Goal: Task Accomplishment & Management: Complete application form

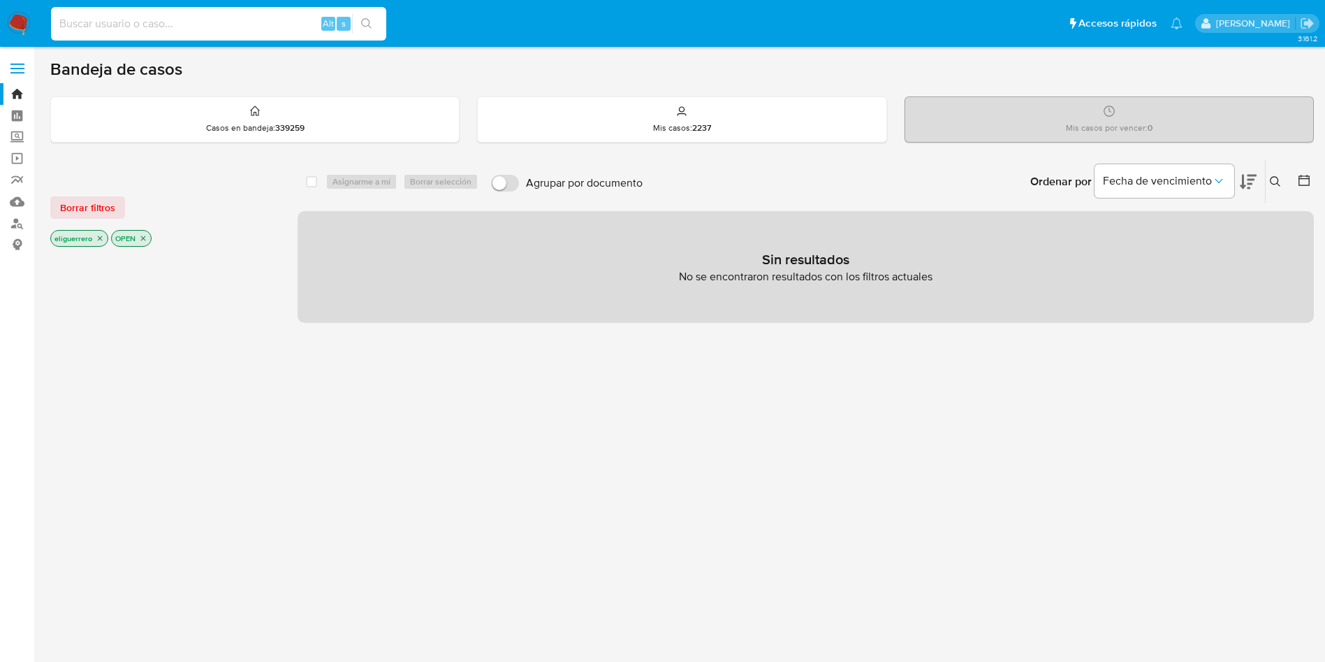
click at [297, 27] on input at bounding box center [218, 24] width 335 height 18
paste input "530847697"
type input "530847697"
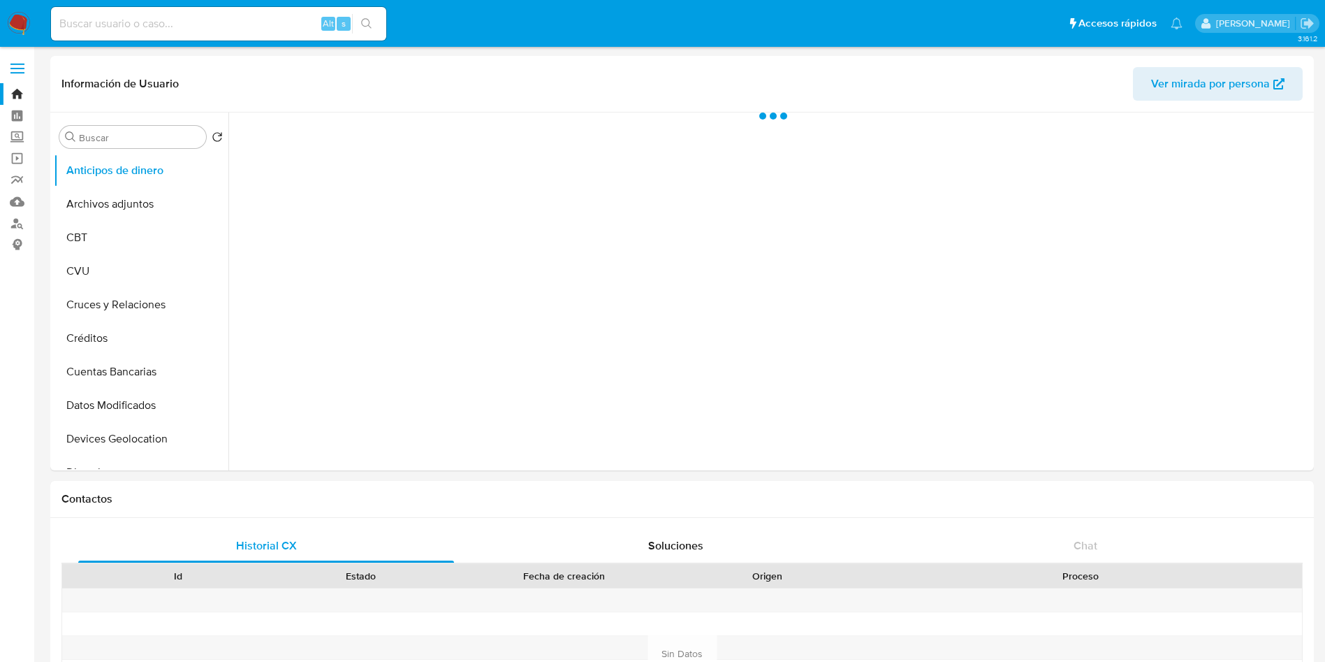
select select "10"
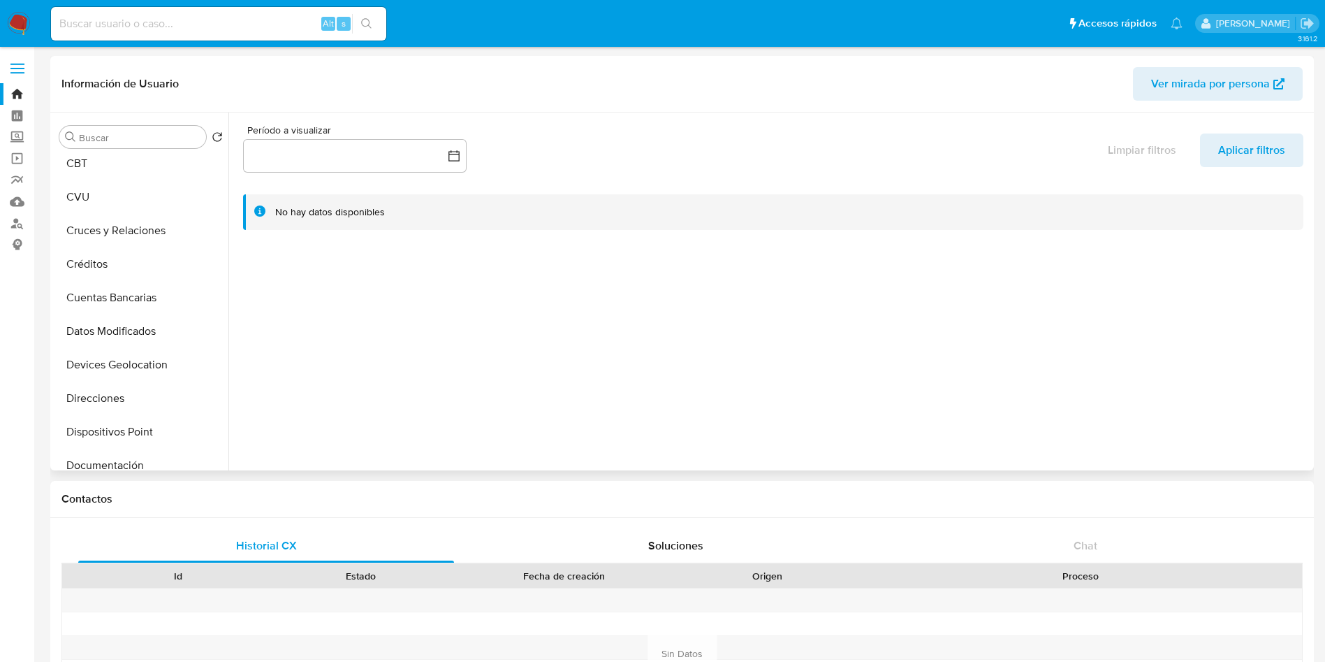
scroll to position [81, 0]
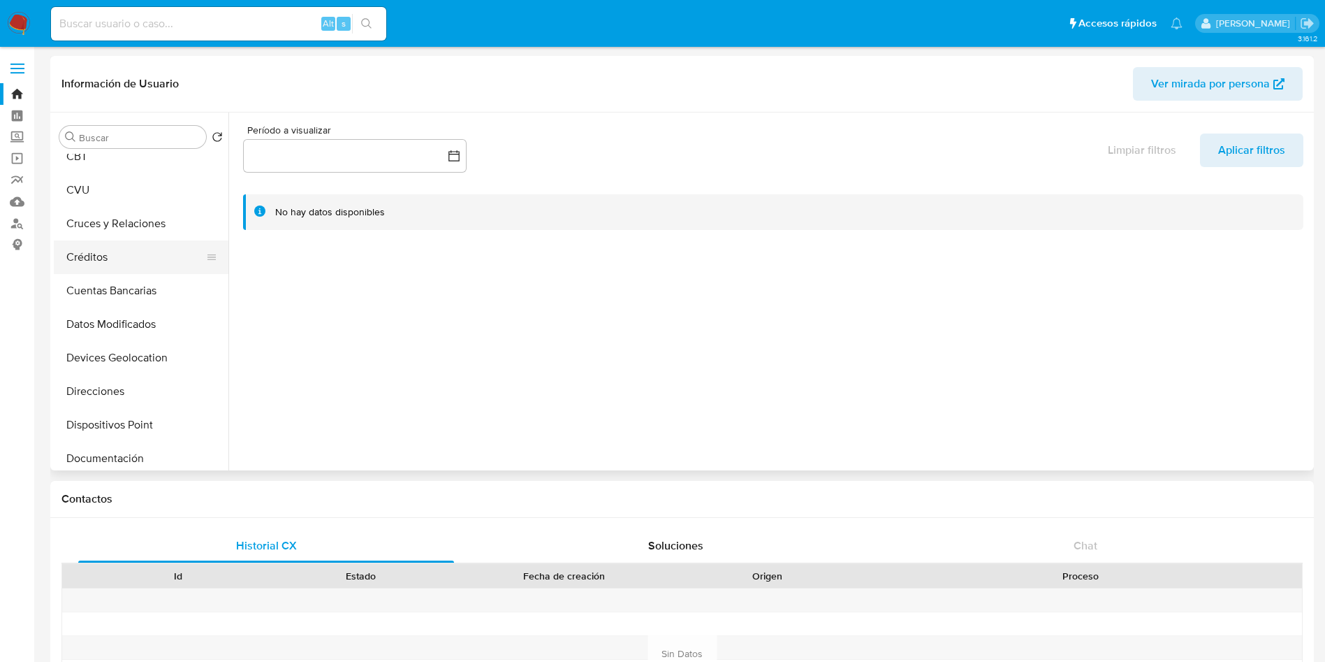
click at [106, 257] on button "Créditos" at bounding box center [135, 257] width 163 height 34
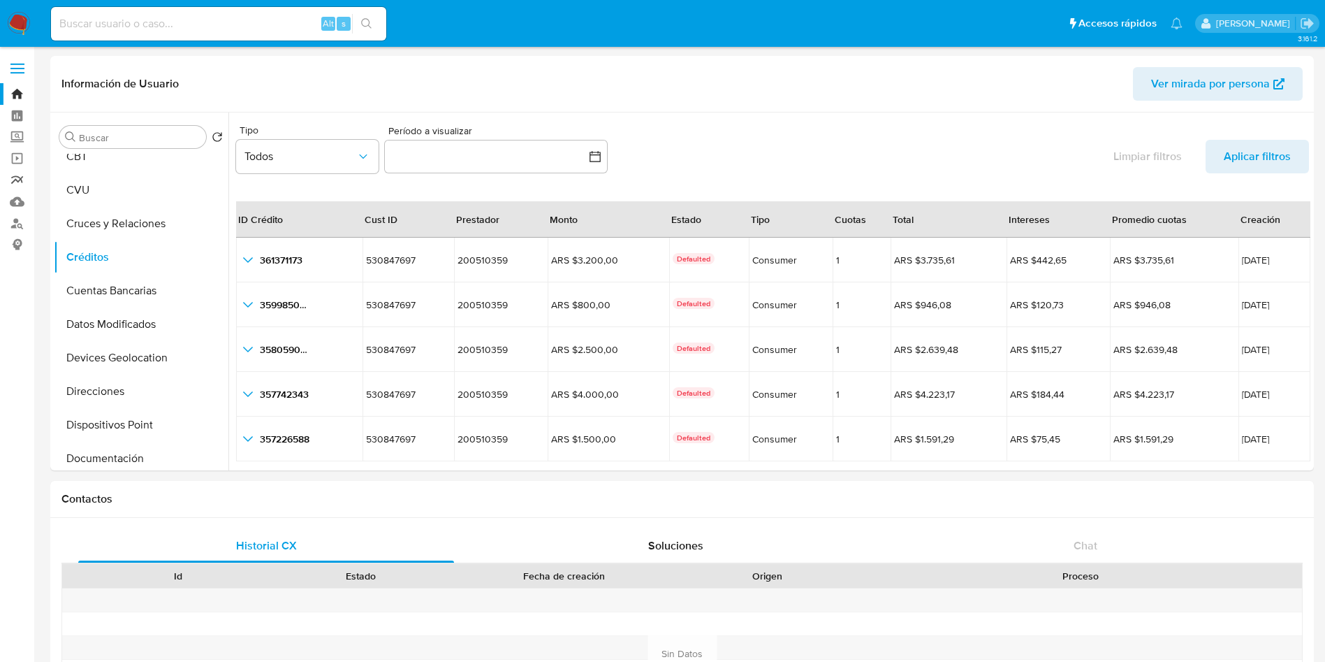
click at [15, 177] on link "Reportes" at bounding box center [83, 180] width 166 height 22
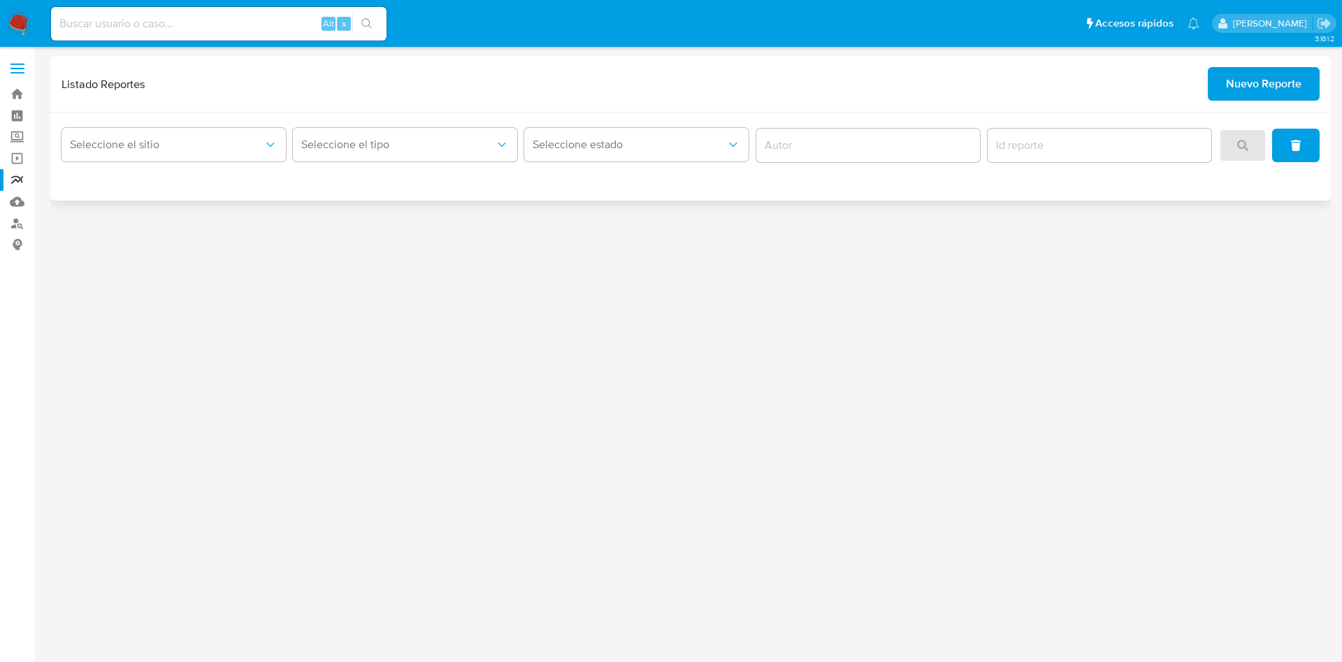
click at [1277, 92] on span "Nuevo Reporte" at bounding box center [1263, 83] width 75 height 31
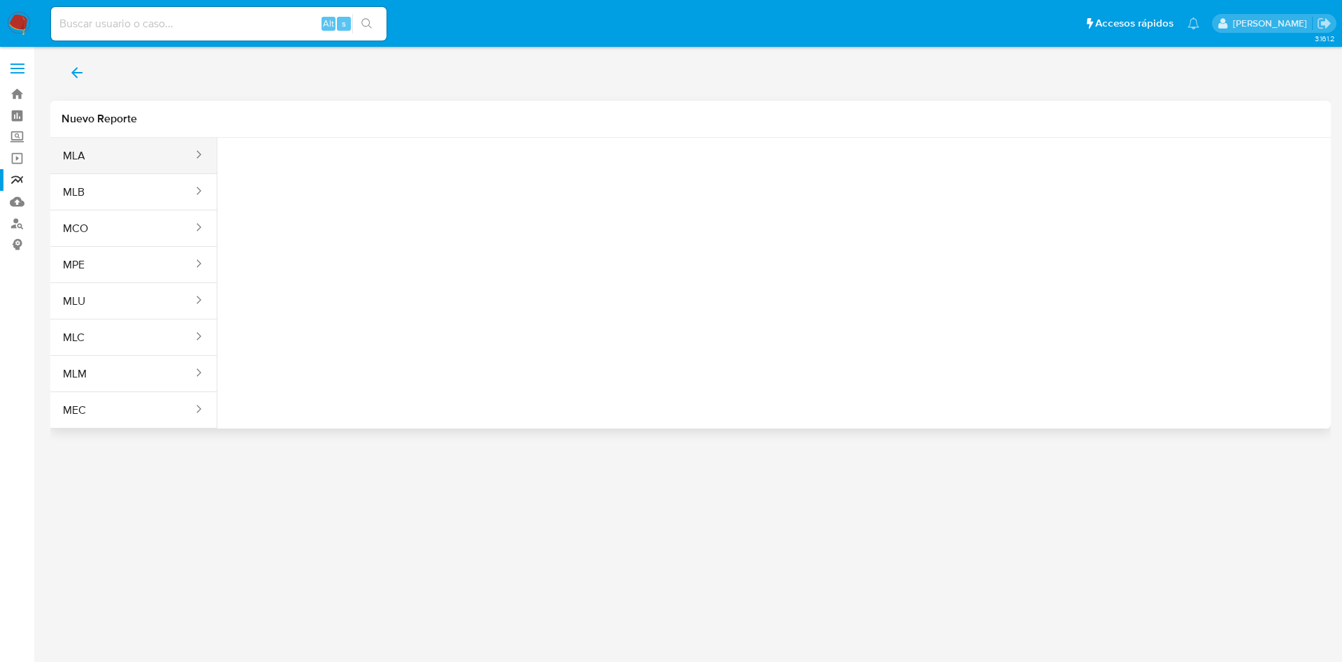
click at [93, 152] on button "MLA" at bounding box center [122, 156] width 144 height 34
drag, startPoint x: 301, startPoint y: 184, endPoint x: 344, endPoint y: 184, distance: 42.6
click at [344, 184] on button "Seleccione una opcion" at bounding box center [305, 175] width 154 height 34
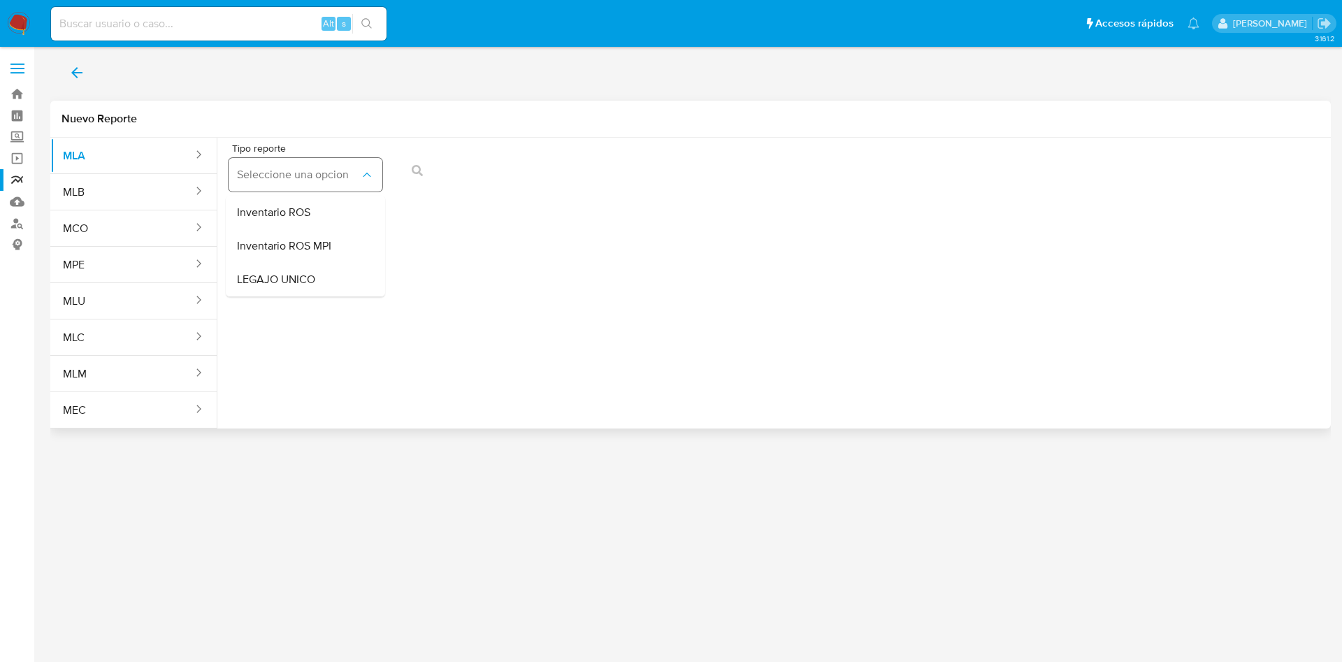
click at [344, 184] on button "Seleccione una opcion" at bounding box center [305, 175] width 154 height 34
click at [339, 181] on span "Seleccione una opcion" at bounding box center [298, 175] width 123 height 14
click at [319, 268] on div "LEGAJO UNICO" at bounding box center [301, 280] width 129 height 34
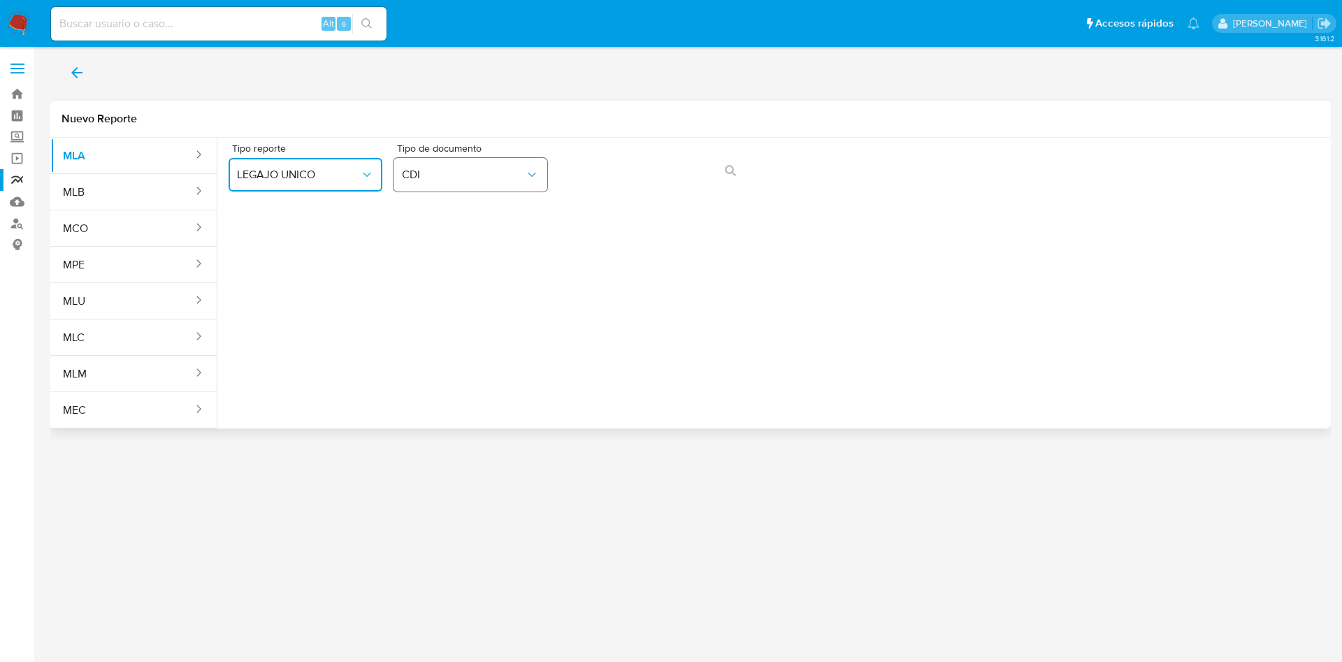
click at [479, 166] on button "CDI" at bounding box center [470, 175] width 154 height 34
click at [469, 259] on div "CUIL CUIL" at bounding box center [466, 267] width 129 height 48
click at [737, 166] on button "action-search" at bounding box center [730, 171] width 48 height 34
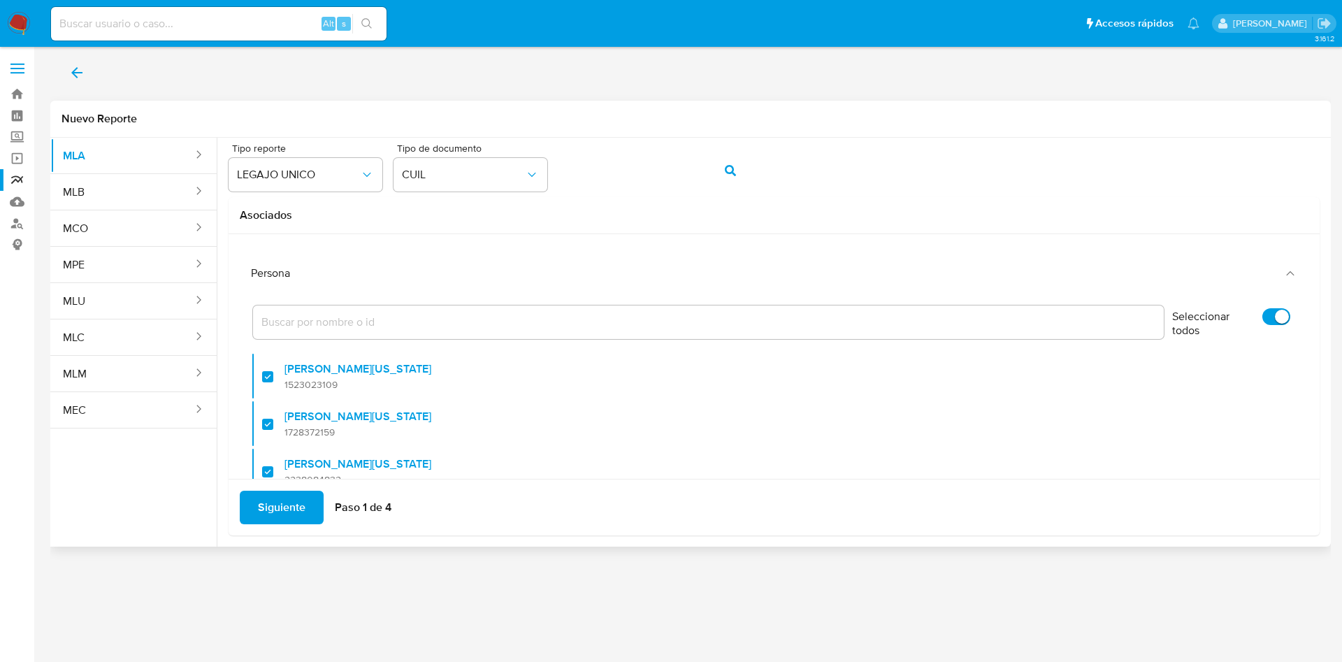
click at [1262, 318] on input "Seleccionar todos" at bounding box center [1276, 316] width 28 height 17
checkbox input "false"
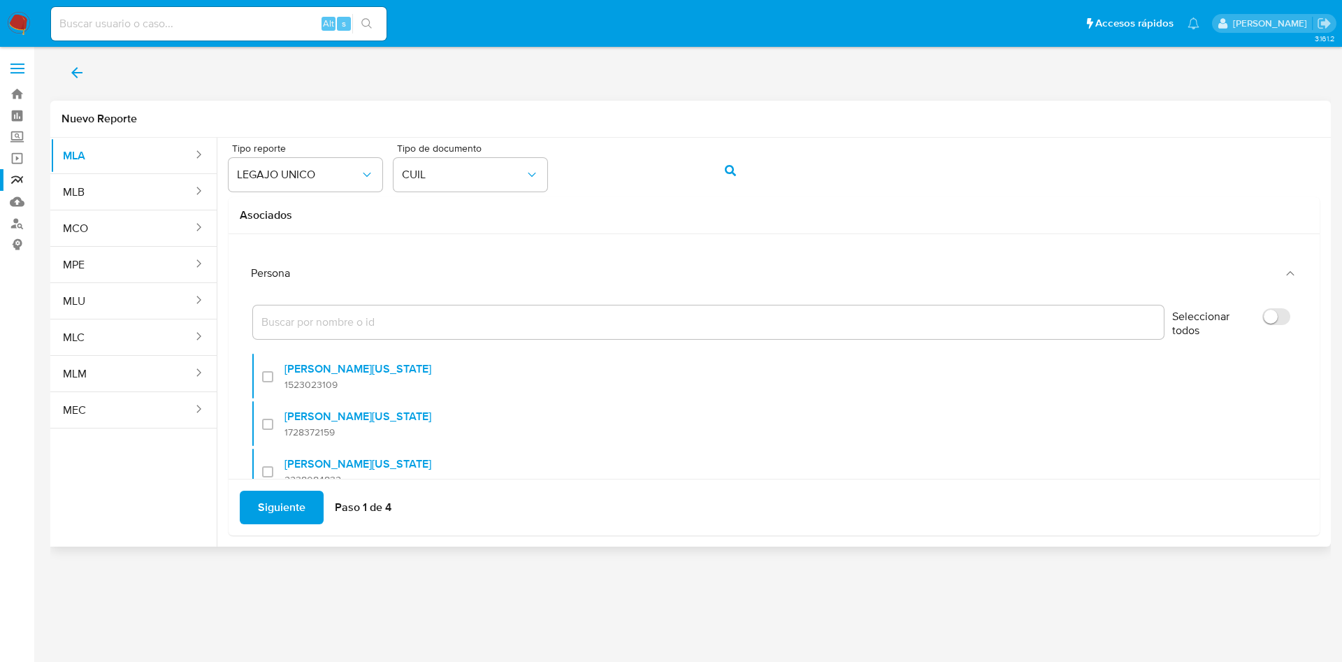
checkbox input "false"
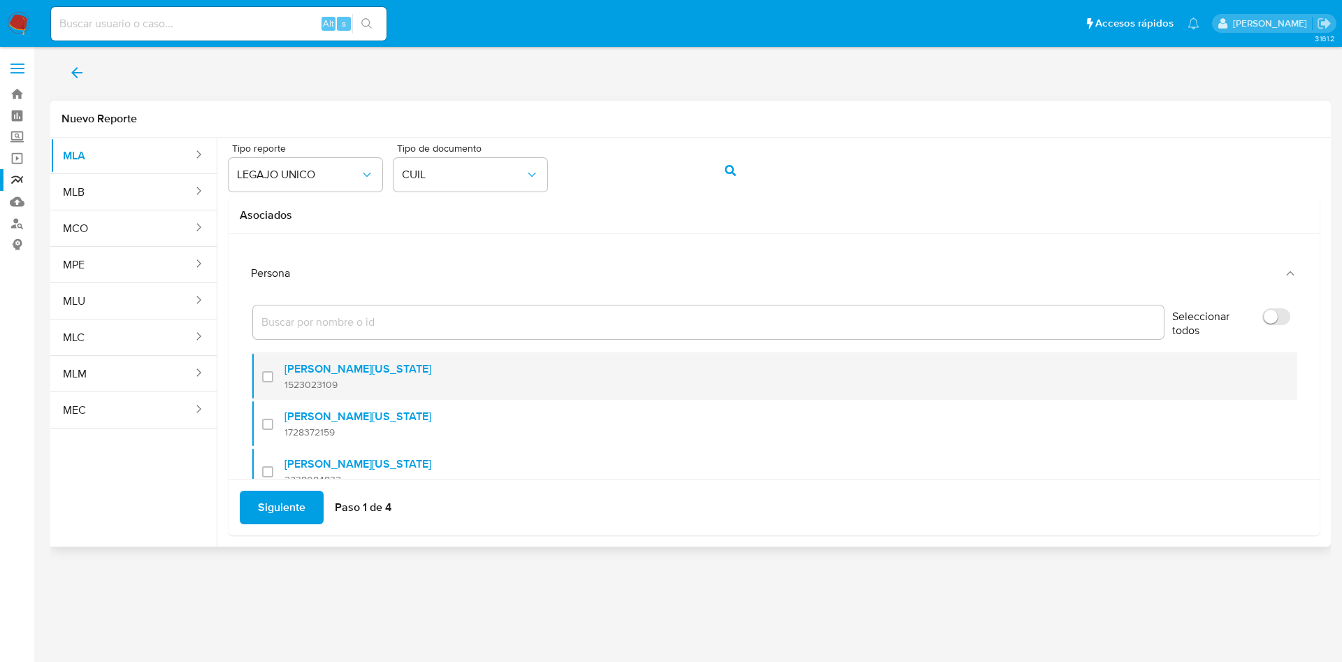
drag, startPoint x: 1253, startPoint y: 318, endPoint x: 587, endPoint y: 370, distance: 668.6
click at [587, 370] on div "Seleccionar todos Karina Virginia Tamborini 1523023109 Karina Virginia Tamborin…" at bounding box center [774, 425] width 1068 height 270
click at [270, 379] on div at bounding box center [273, 376] width 22 height 33
checkbox input "true"
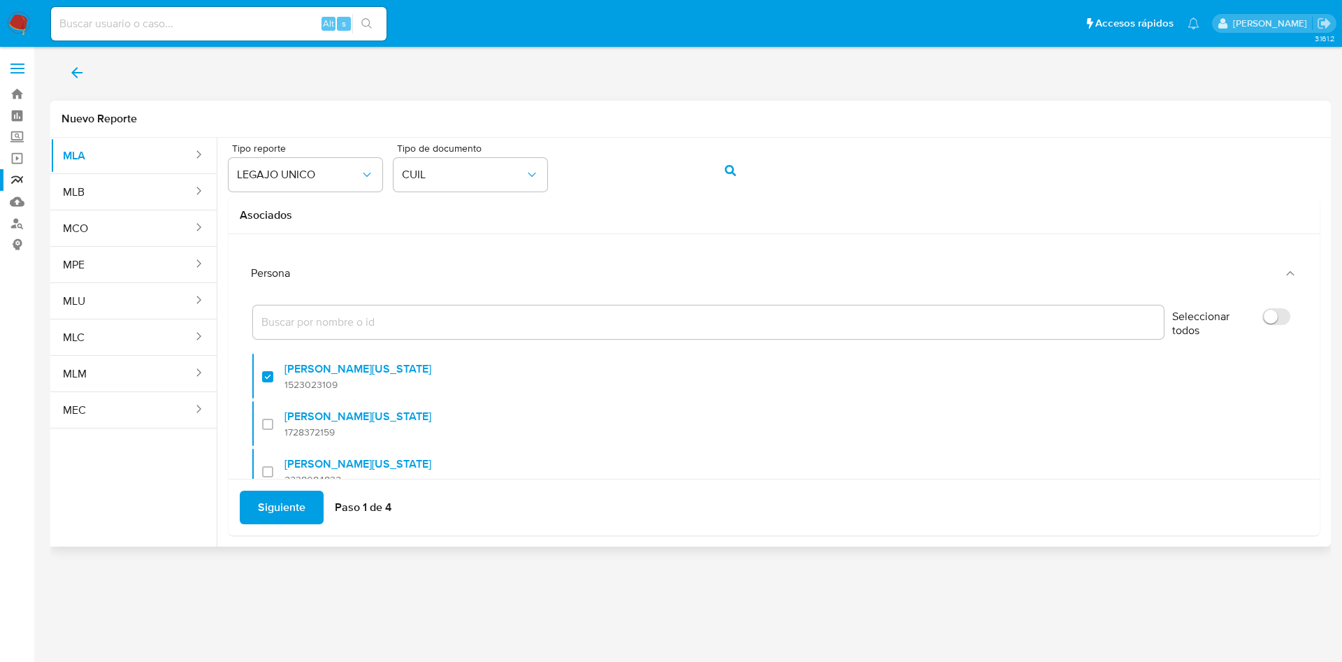
click at [285, 507] on span "Siguiente" at bounding box center [282, 507] width 48 height 31
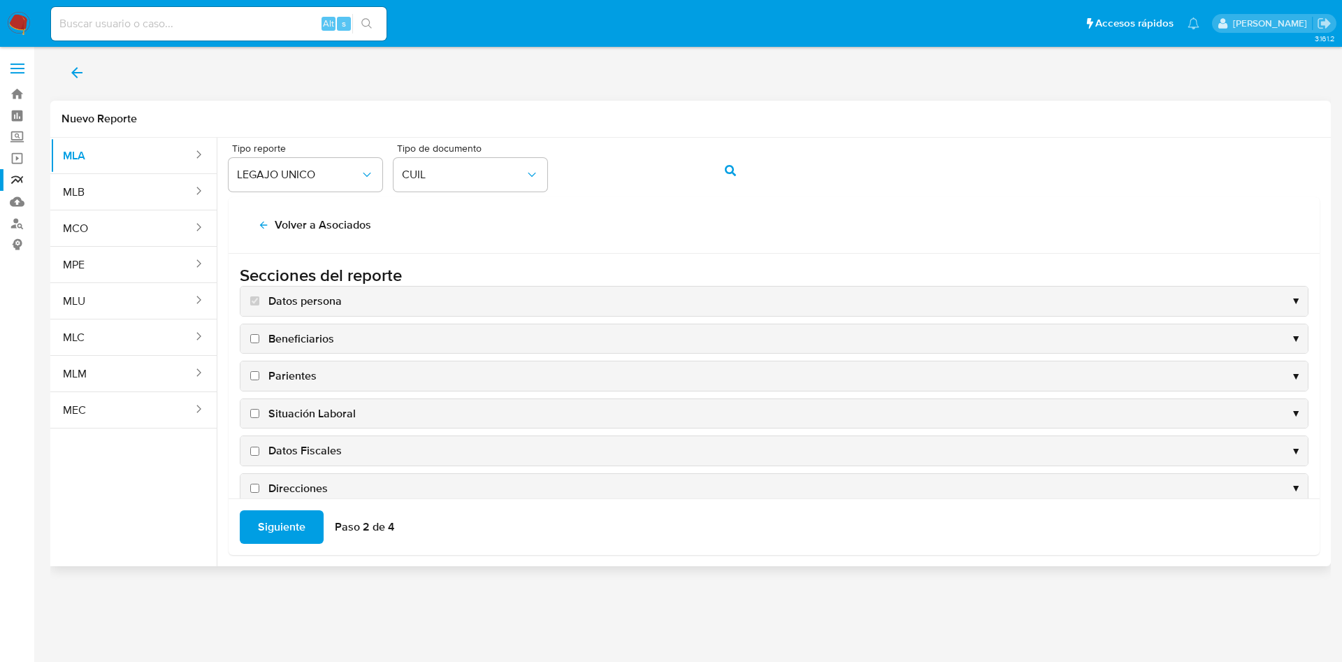
click at [316, 444] on span "Datos Fiscales" at bounding box center [304, 450] width 73 height 15
click at [259, 446] on input "Datos Fiscales" at bounding box center [254, 450] width 9 height 9
checkbox input "true"
click at [305, 488] on span "Direcciones" at bounding box center [297, 488] width 59 height 15
click at [259, 488] on input "Direcciones" at bounding box center [254, 488] width 9 height 9
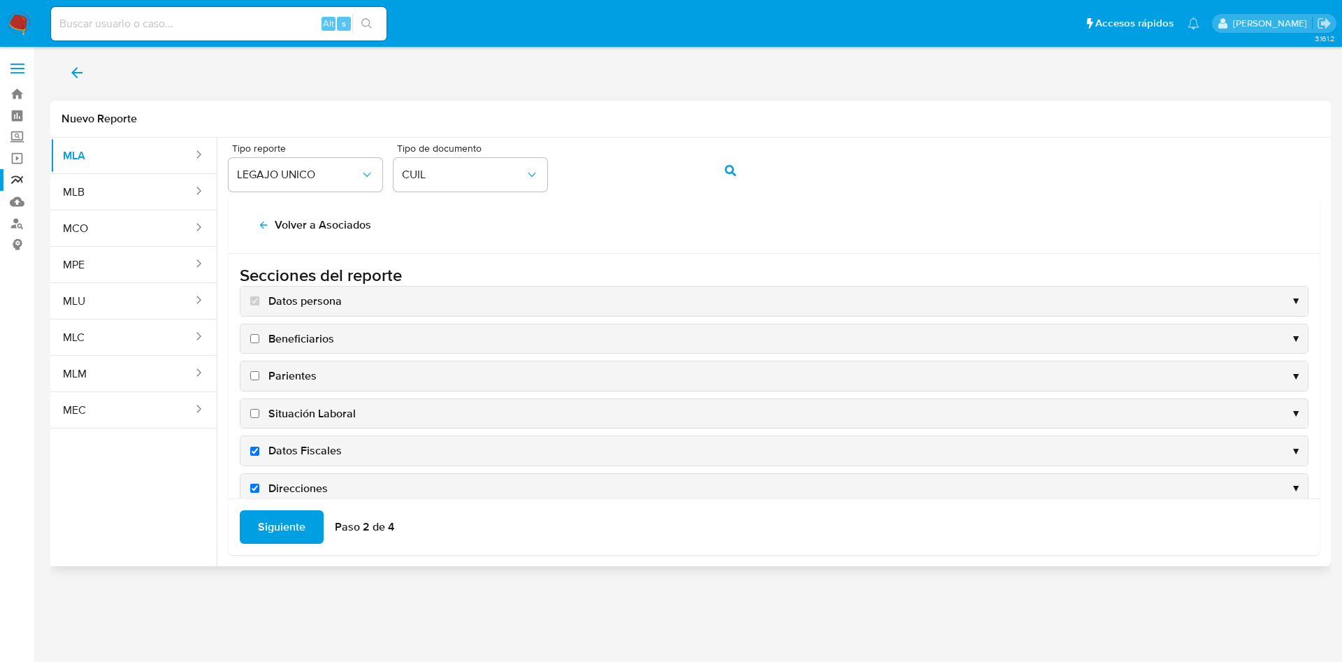
checkbox input "true"
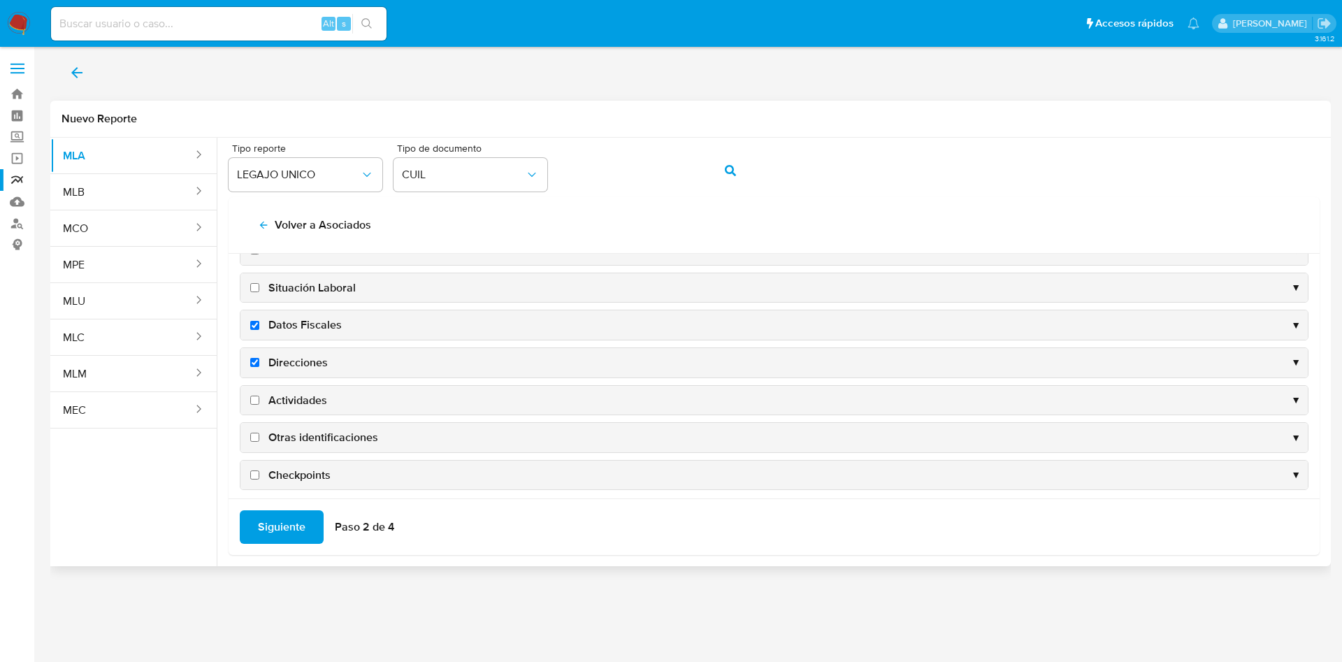
scroll to position [136, 0]
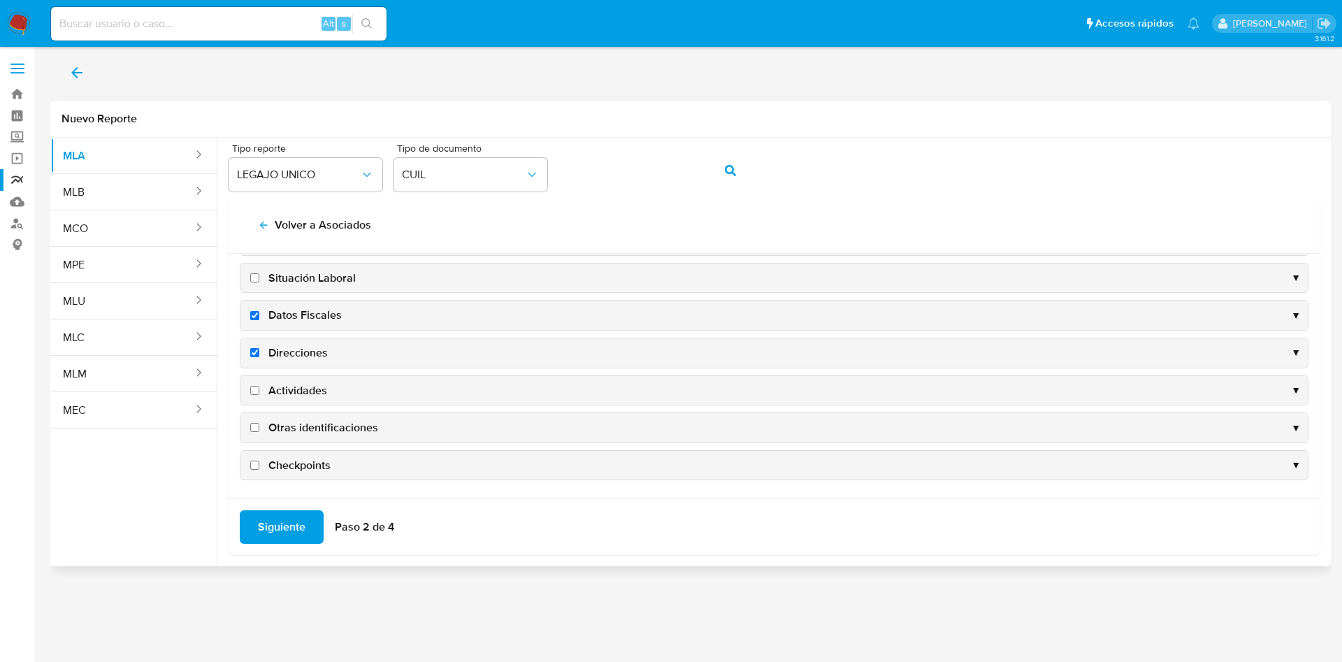
click at [286, 388] on span "Actividades" at bounding box center [297, 390] width 59 height 15
click at [259, 388] on input "Actividades" at bounding box center [254, 390] width 9 height 9
checkbox input "true"
click at [300, 421] on span "Otras identificaciones" at bounding box center [323, 427] width 110 height 15
click at [259, 423] on input "Otras identificaciones" at bounding box center [254, 427] width 9 height 9
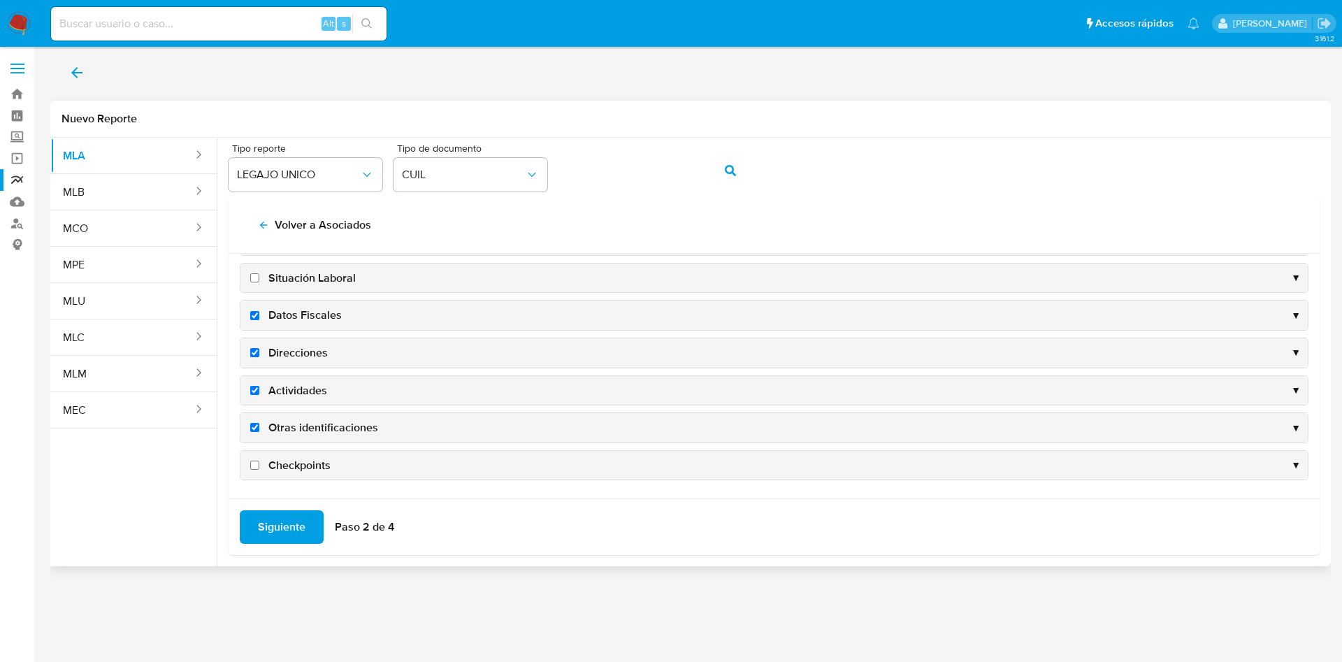
checkbox input "true"
click at [262, 527] on span "Siguiente" at bounding box center [282, 526] width 48 height 31
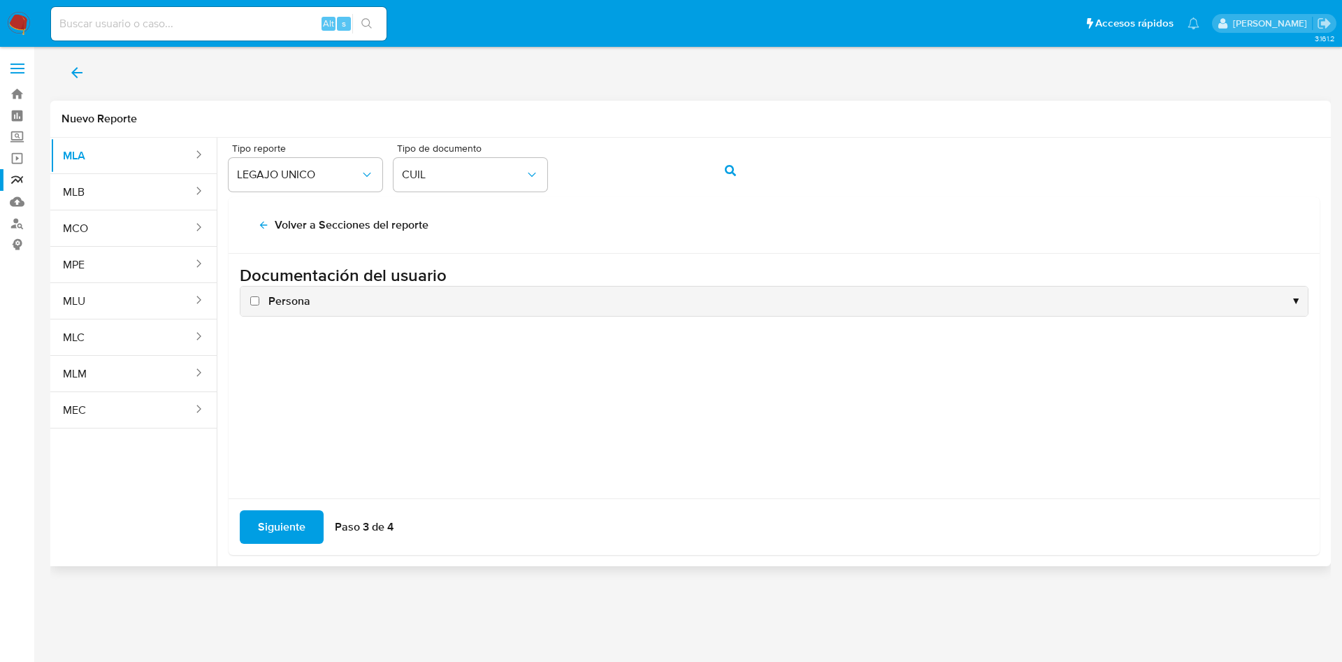
click at [293, 306] on span "Persona" at bounding box center [289, 300] width 42 height 15
click at [259, 305] on input "Persona" at bounding box center [254, 300] width 9 height 9
checkbox input "true"
click at [279, 526] on span "Siguiente" at bounding box center [282, 526] width 48 height 31
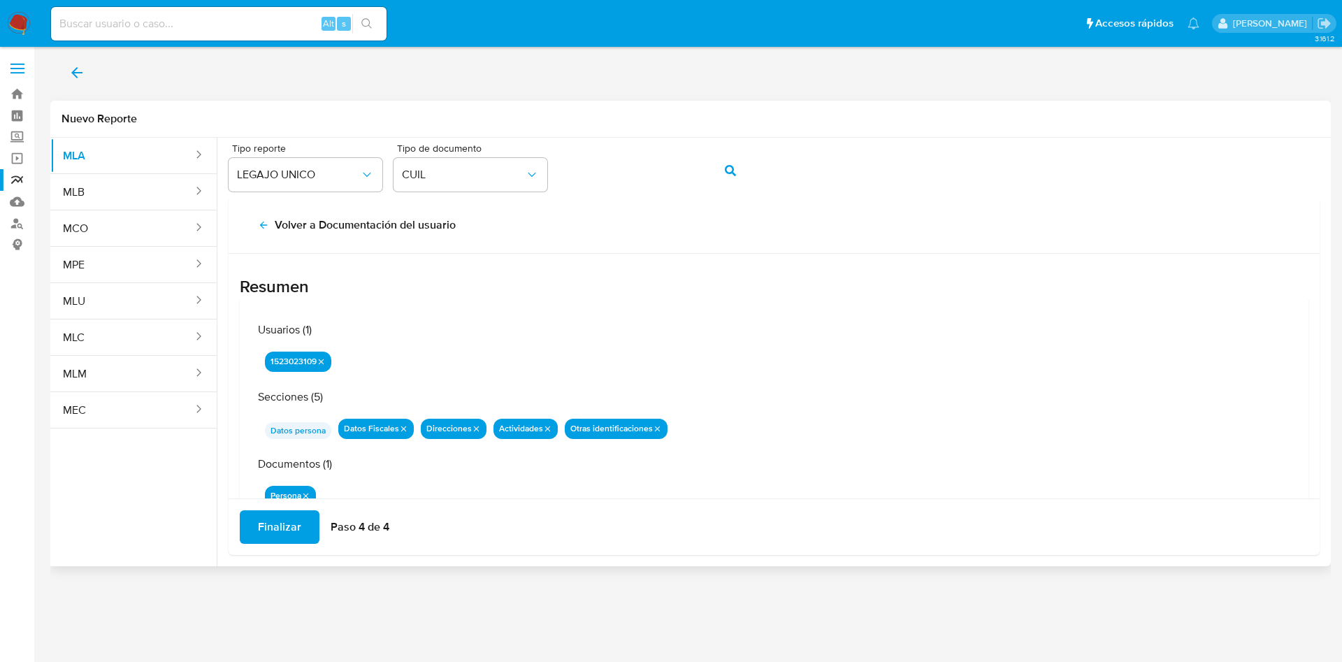
click at [279, 526] on span "Finalizar" at bounding box center [279, 526] width 43 height 31
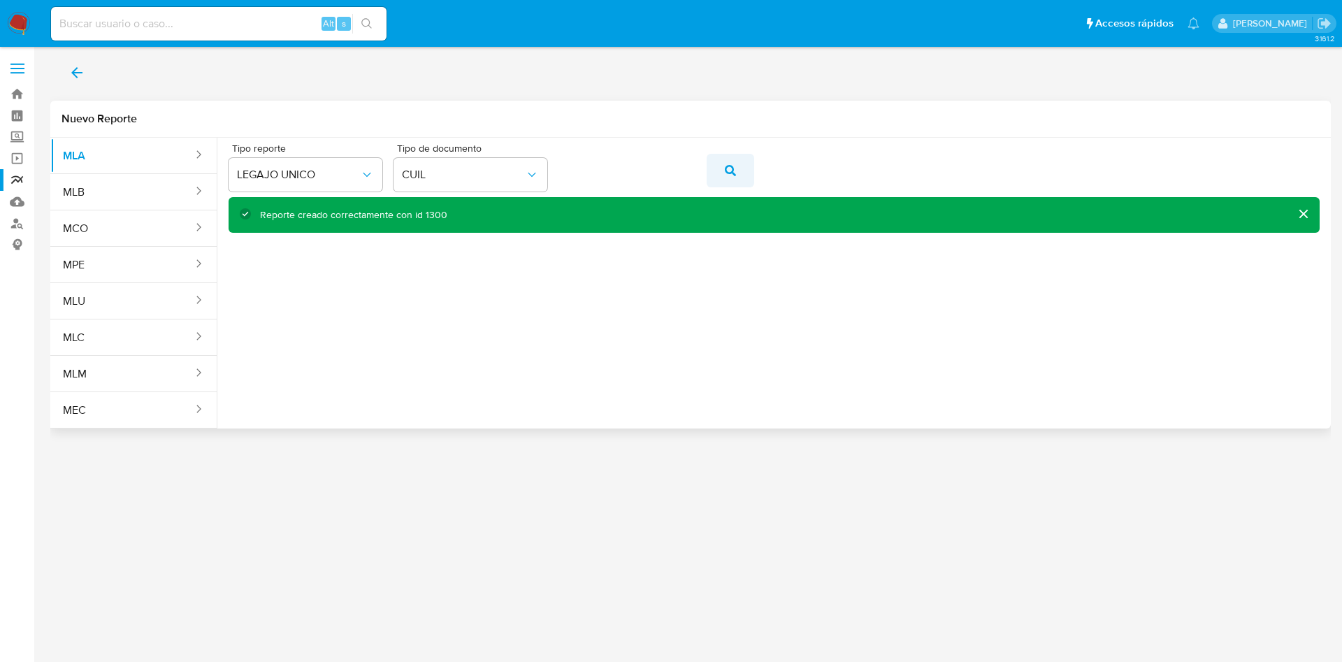
click at [727, 175] on span "action-search" at bounding box center [730, 170] width 11 height 31
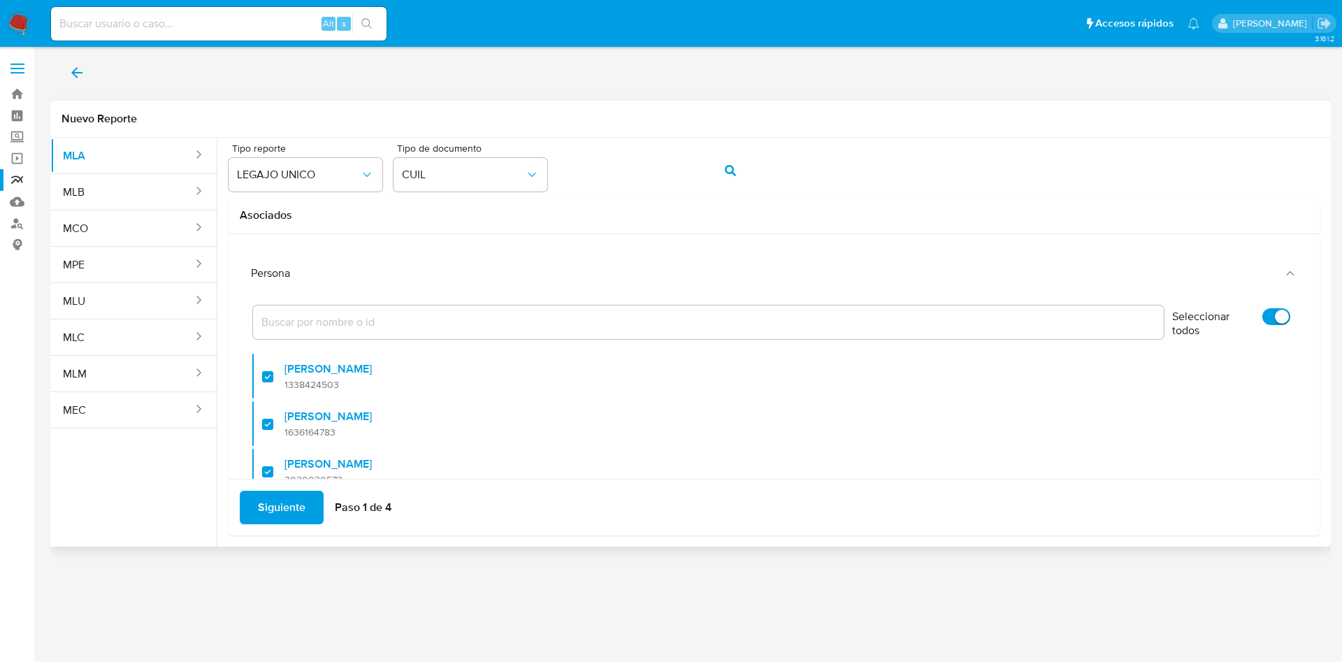
click at [1262, 313] on input "Seleccionar todos" at bounding box center [1276, 316] width 28 height 17
checkbox input "false"
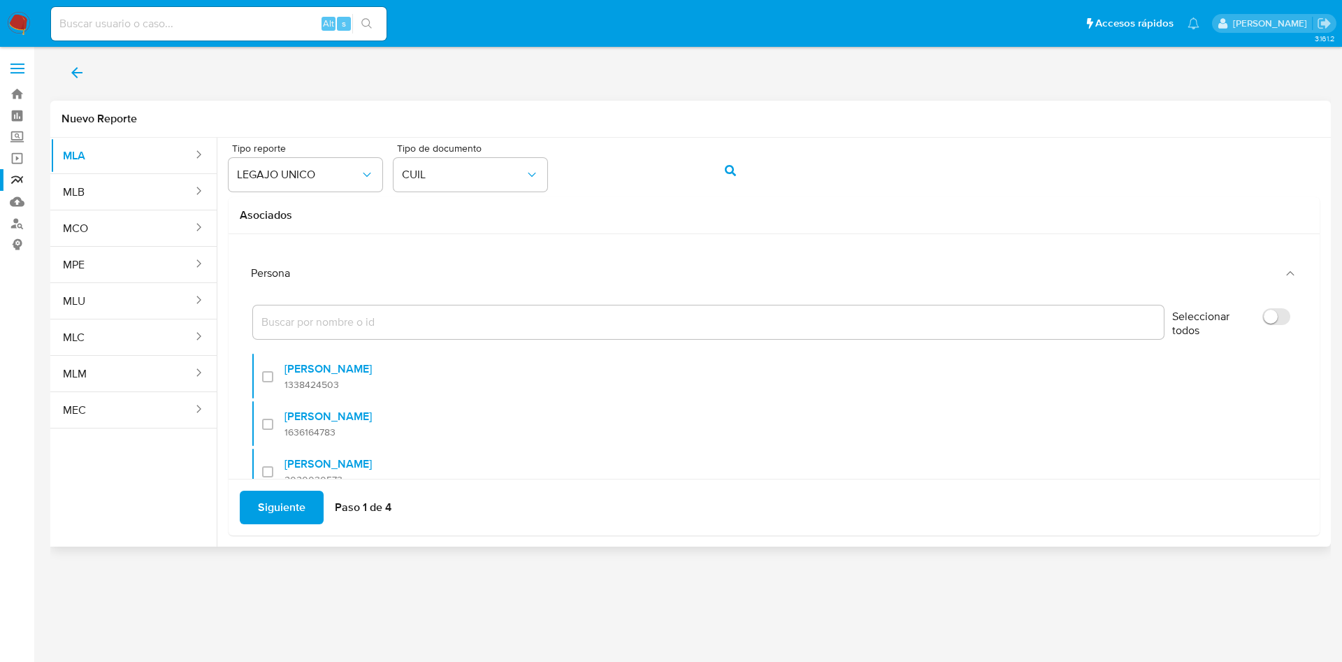
checkbox input "false"
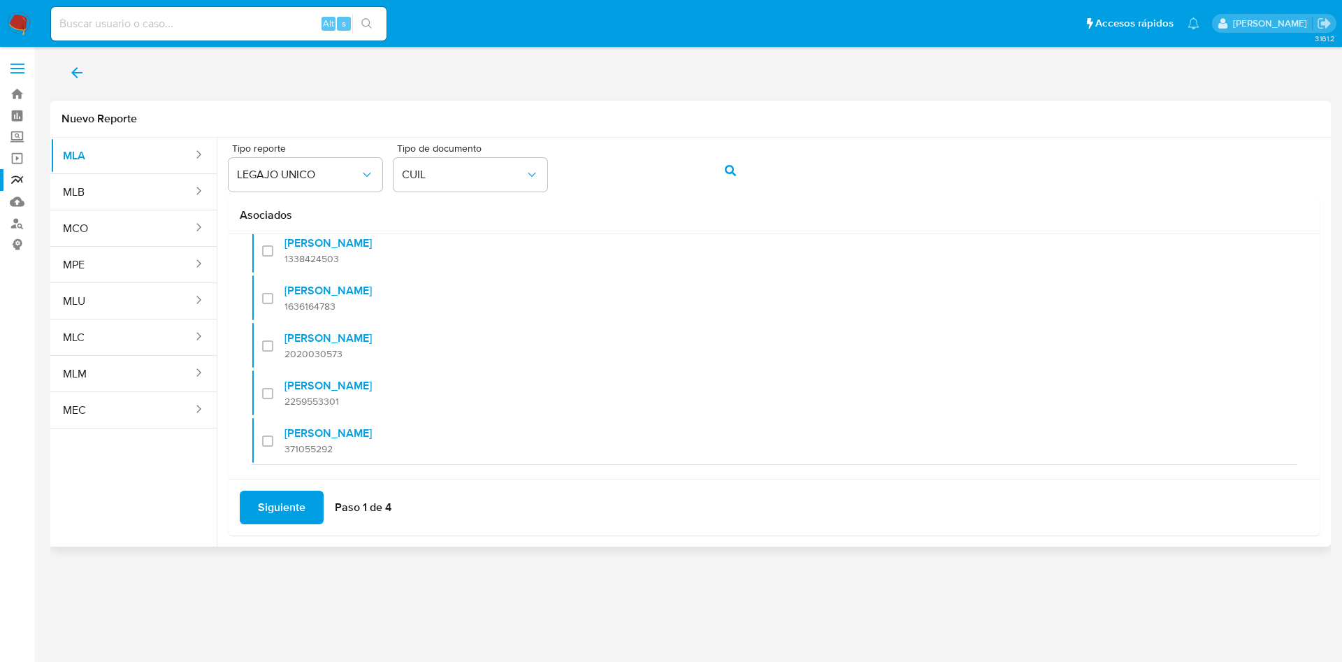
scroll to position [129, 0]
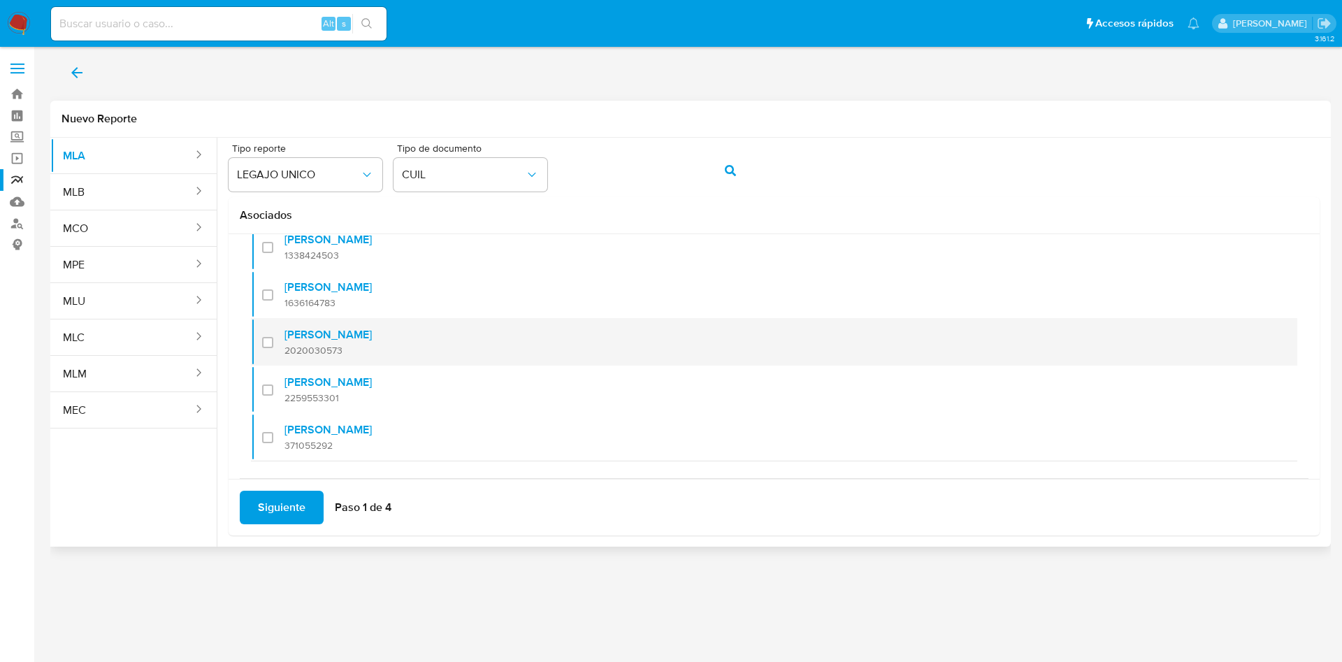
click at [339, 349] on span "2020030573" at bounding box center [327, 350] width 87 height 13
checkbox input "true"
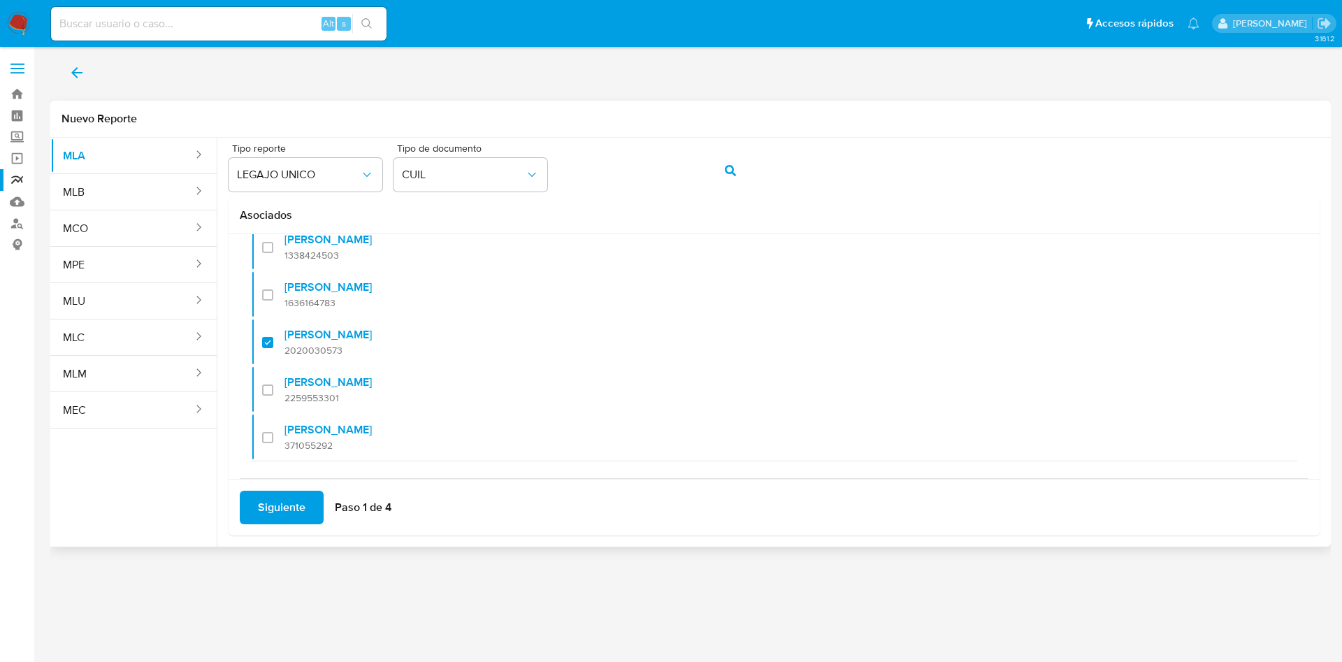
click at [277, 514] on span "Siguiente" at bounding box center [282, 507] width 48 height 31
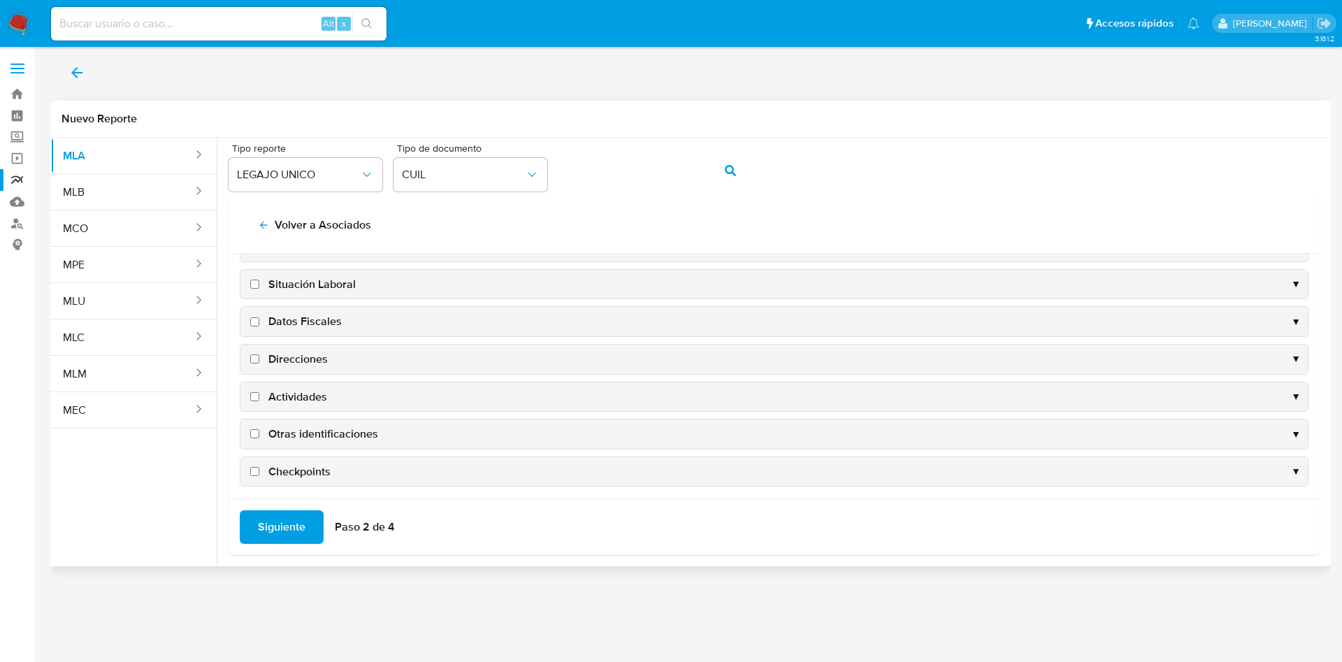
drag, startPoint x: 321, startPoint y: 324, endPoint x: 310, endPoint y: 353, distance: 30.8
click at [310, 353] on div "Datos persona ▼ Beneficiarios ▼ Parientes ▼ Situación Laboral ▼ Datos Fiscales …" at bounding box center [774, 322] width 1068 height 330
click at [310, 353] on span "Direcciones" at bounding box center [297, 358] width 59 height 15
click at [259, 354] on input "Direcciones" at bounding box center [254, 358] width 9 height 9
checkbox input "true"
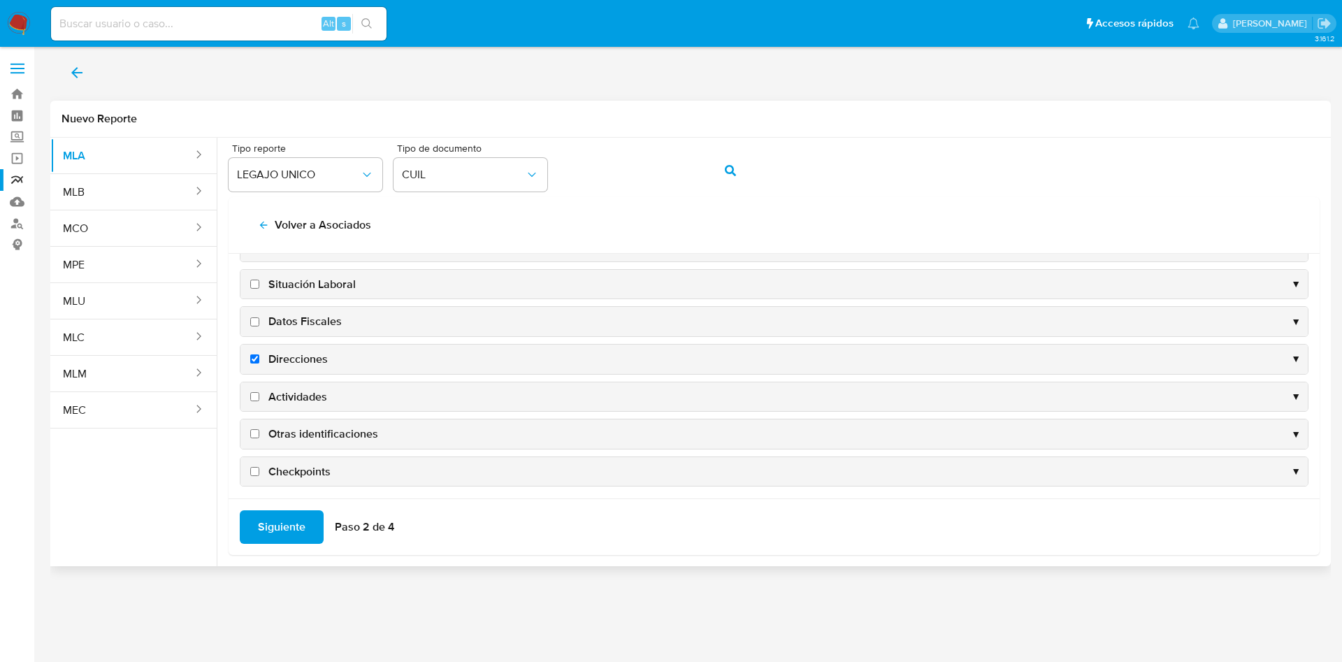
click at [308, 323] on span "Datos Fiscales" at bounding box center [304, 321] width 73 height 15
click at [259, 323] on input "Datos Fiscales" at bounding box center [254, 321] width 9 height 9
checkbox input "true"
click at [301, 398] on span "Actividades" at bounding box center [297, 396] width 59 height 15
click at [259, 398] on input "Actividades" at bounding box center [254, 396] width 9 height 9
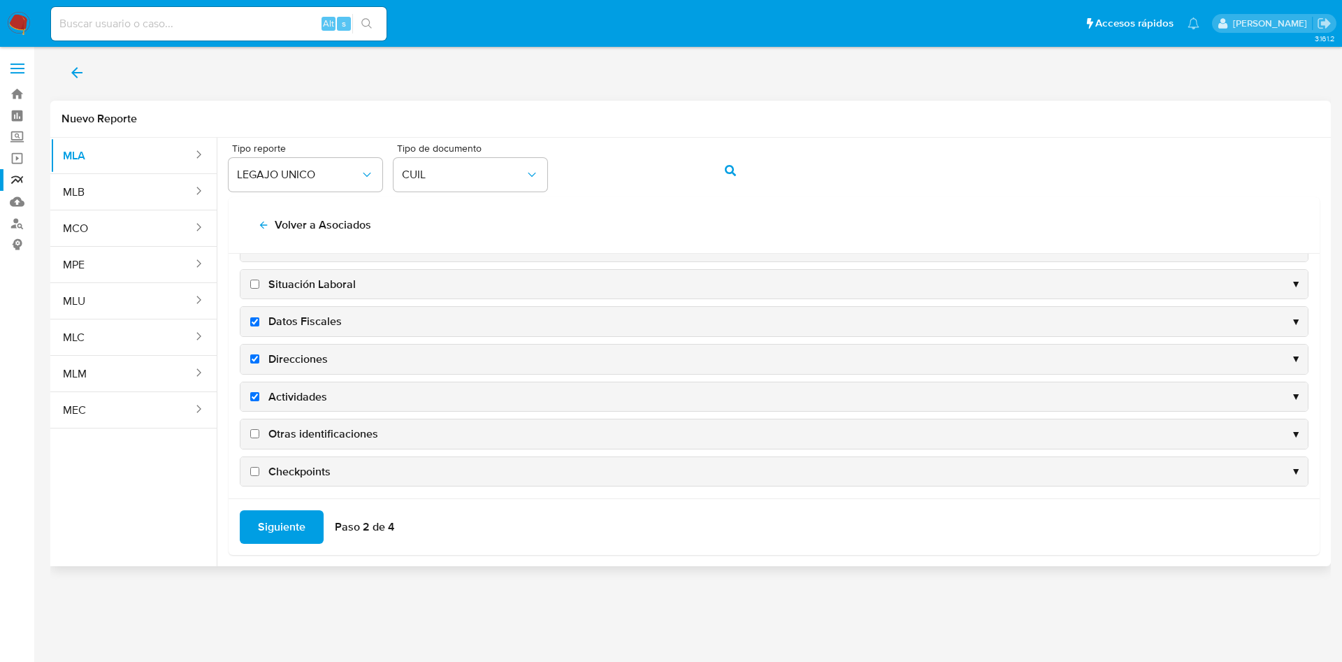
checkbox input "true"
click at [303, 435] on span "Otras identificaciones" at bounding box center [323, 433] width 110 height 15
click at [259, 435] on input "Otras identificaciones" at bounding box center [254, 433] width 9 height 9
checkbox input "true"
click at [270, 528] on span "Siguiente" at bounding box center [282, 526] width 48 height 31
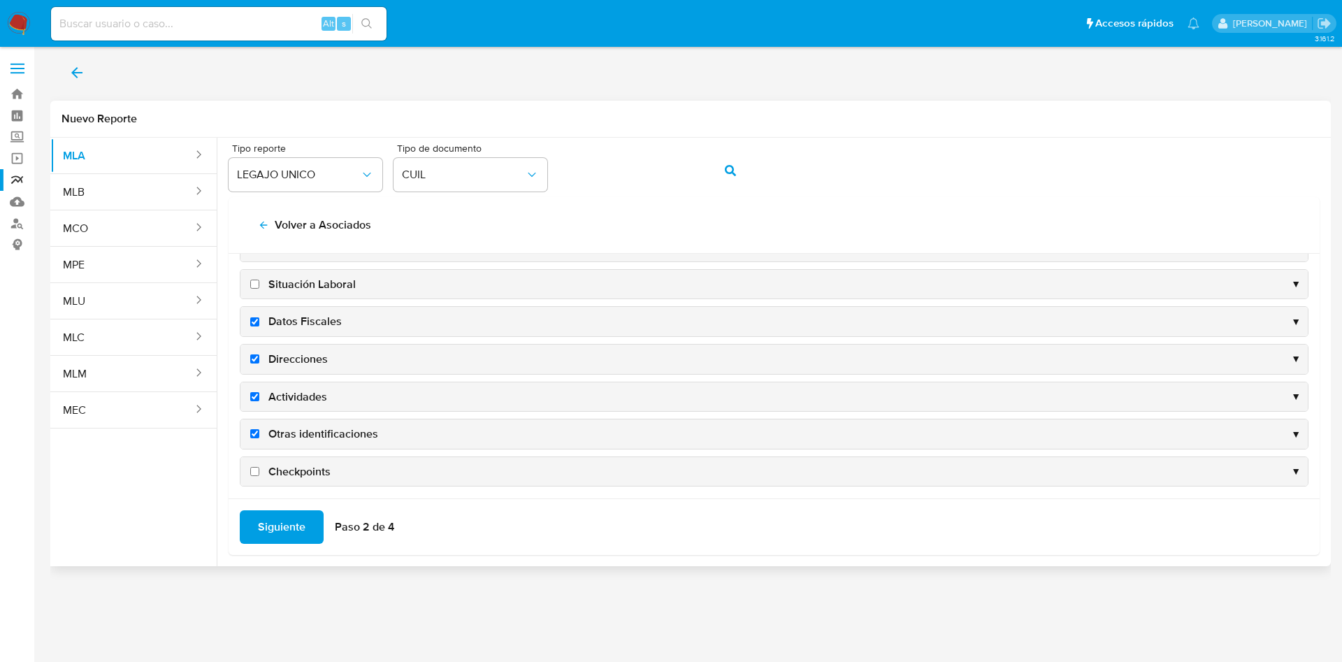
scroll to position [0, 0]
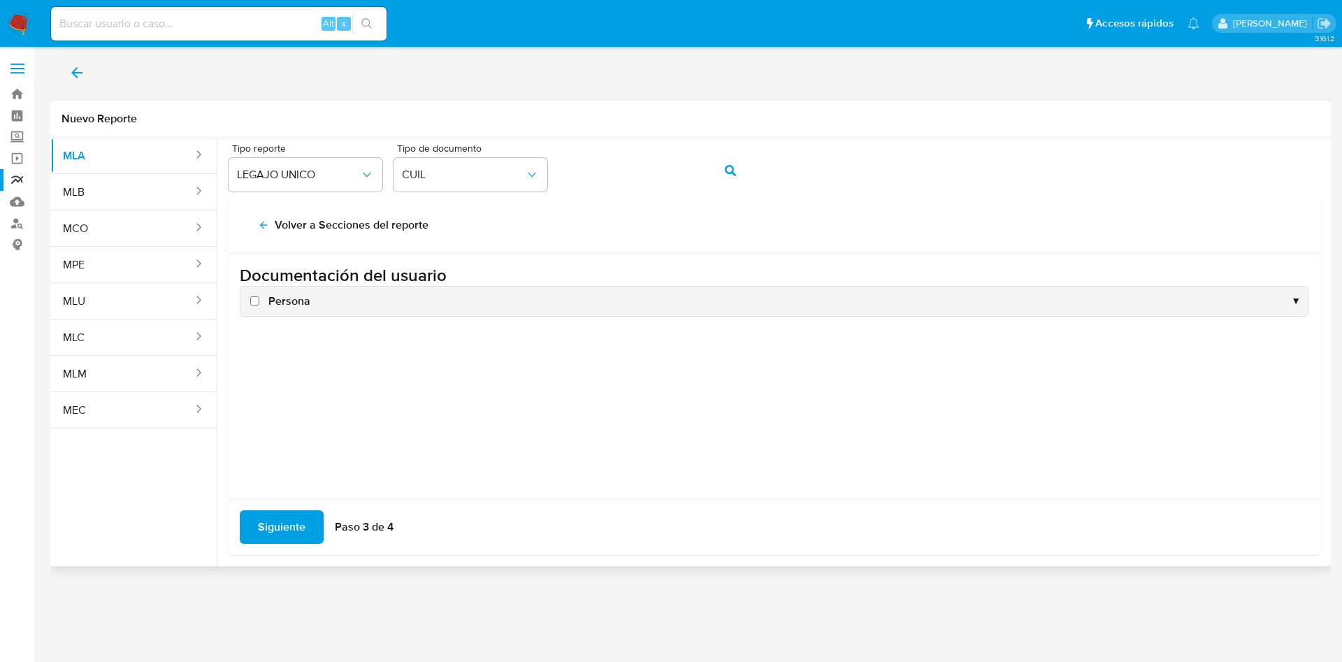
click at [297, 297] on span "Persona" at bounding box center [289, 300] width 42 height 15
click at [259, 297] on input "Persona" at bounding box center [254, 300] width 9 height 9
checkbox input "true"
click at [269, 517] on span "Siguiente" at bounding box center [282, 526] width 48 height 31
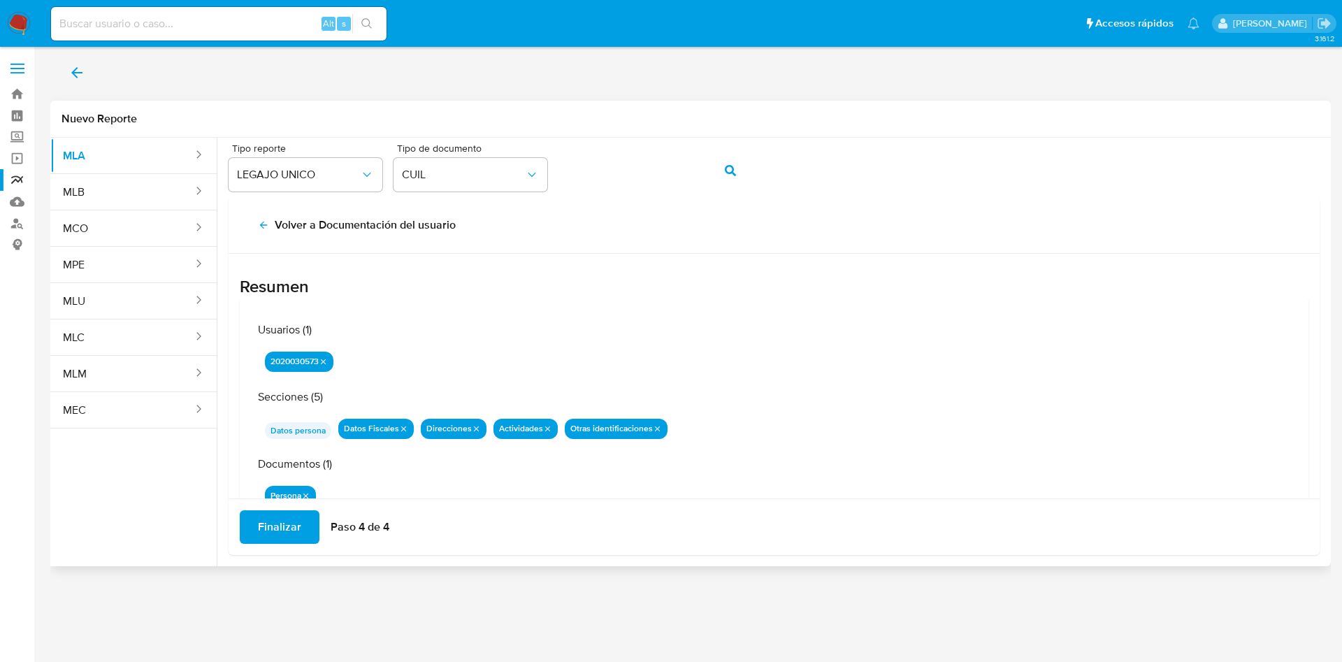
click at [269, 517] on span "Finalizar" at bounding box center [279, 526] width 43 height 31
